Goal: Find specific page/section: Find specific page/section

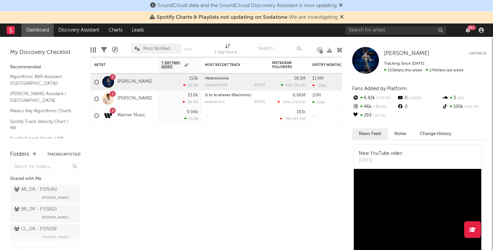
click at [342, 16] on icon at bounding box center [342, 16] width 4 height 5
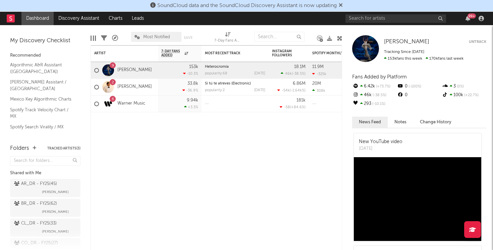
click at [343, 6] on icon at bounding box center [341, 4] width 4 height 5
